Goal: Navigation & Orientation: Understand site structure

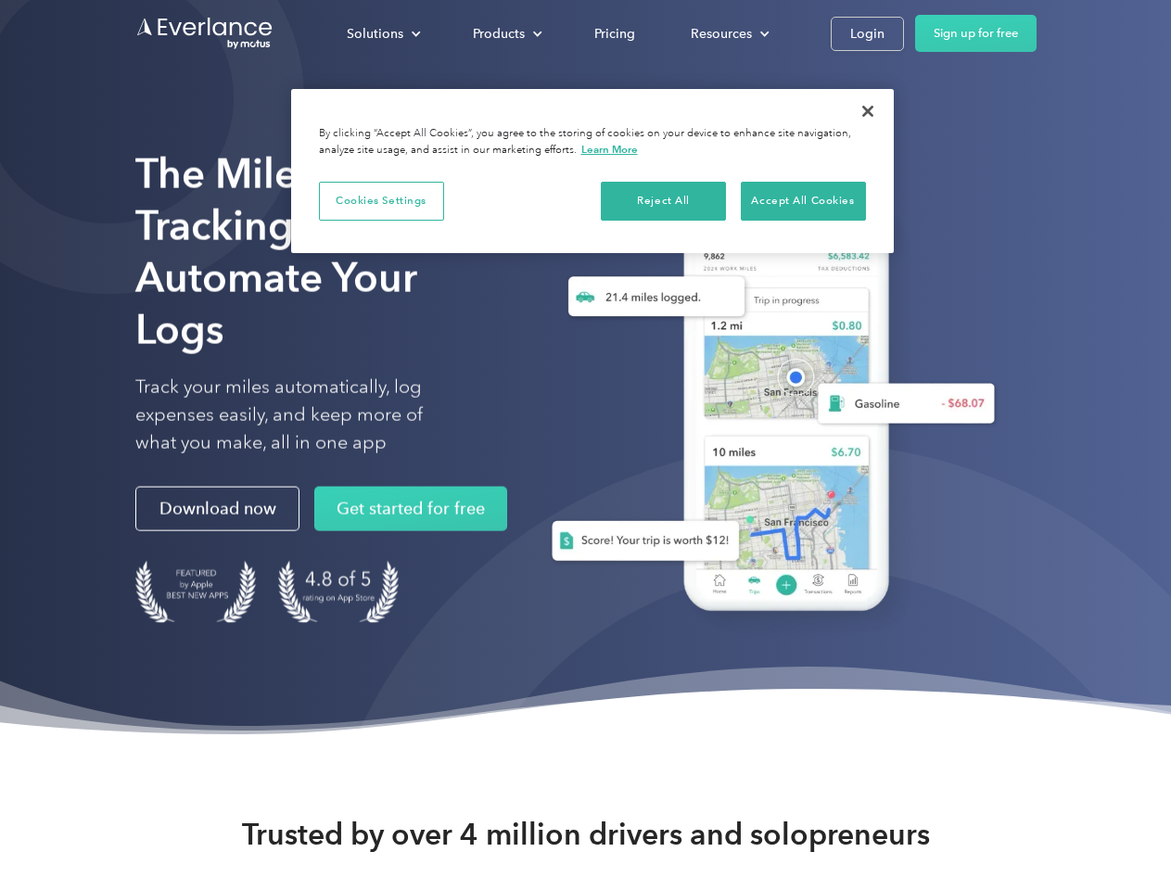
click at [383, 33] on div "Solutions" at bounding box center [375, 33] width 57 height 23
click at [505, 33] on div "Products" at bounding box center [499, 33] width 52 height 23
click at [728, 33] on div "Resources" at bounding box center [721, 33] width 61 height 23
click at [381, 200] on button "Cookies Settings" at bounding box center [381, 201] width 125 height 39
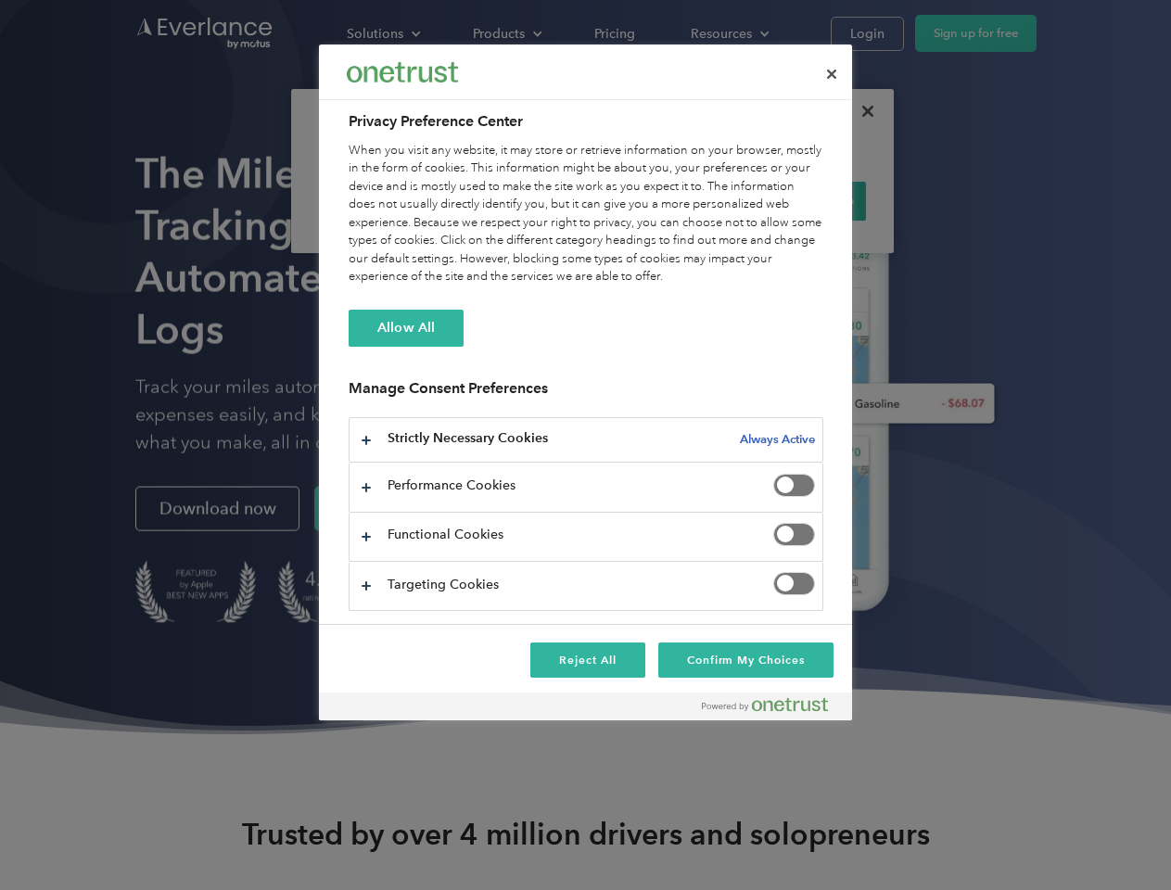
click at [664, 200] on div "When you visit any website, it may store or retrieve information on your browse…" at bounding box center [586, 214] width 475 height 145
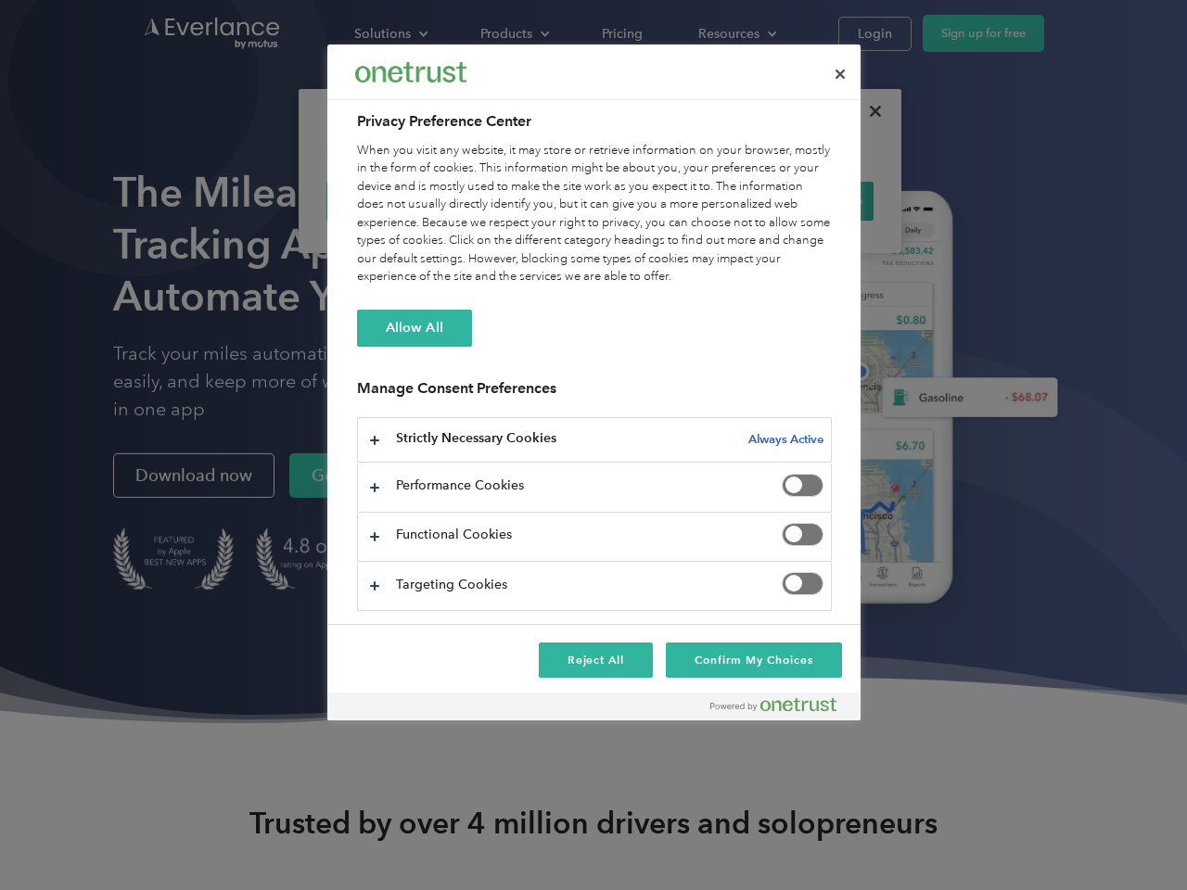
click at [803, 200] on div "When you visit any website, it may store or retrieve information on your browse…" at bounding box center [594, 214] width 475 height 145
click at [868, 111] on div at bounding box center [593, 445] width 1187 height 890
